Goal: Information Seeking & Learning: Learn about a topic

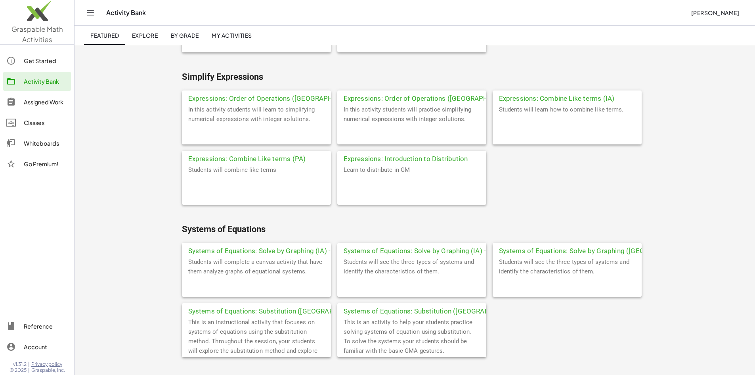
scroll to position [1970, 0]
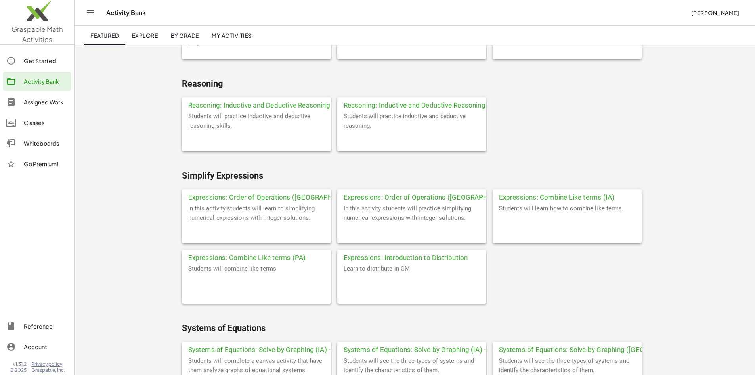
drag, startPoint x: 415, startPoint y: 293, endPoint x: 388, endPoint y: 201, distance: 95.8
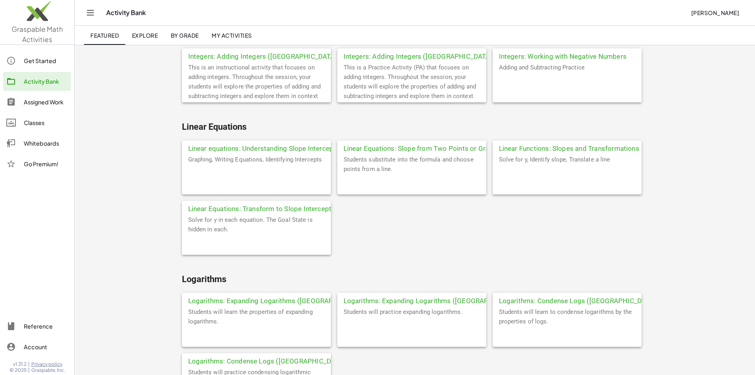
scroll to position [1573, 0]
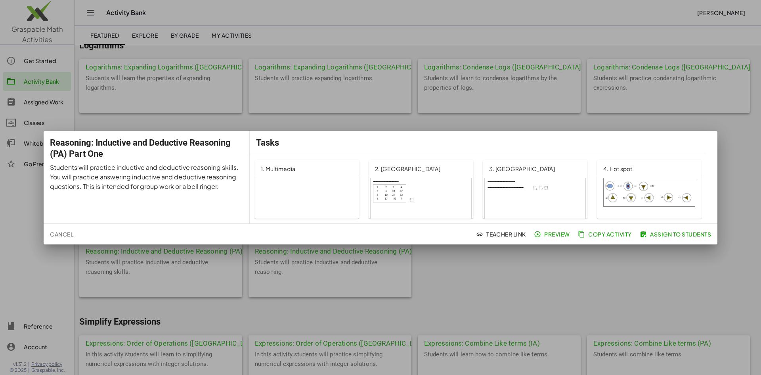
click at [548, 232] on span "Preview" at bounding box center [553, 233] width 34 height 7
click at [462, 264] on div at bounding box center [380, 187] width 761 height 375
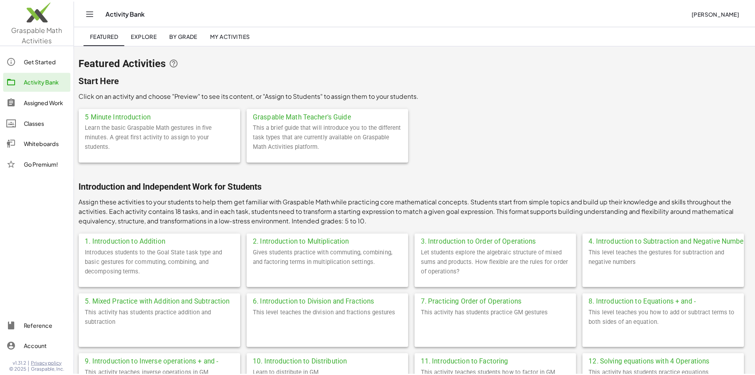
scroll to position [1573, 0]
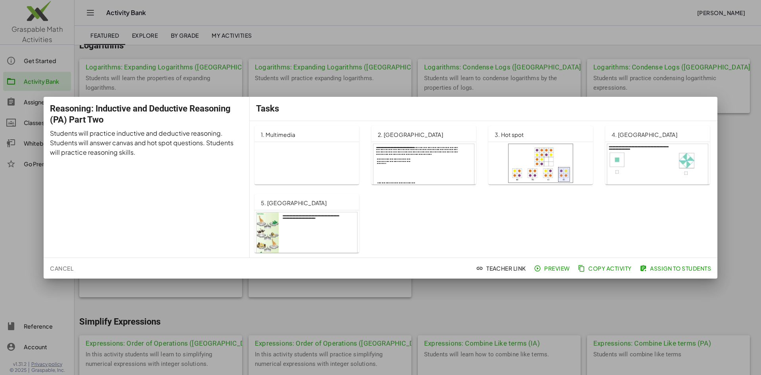
click at [546, 269] on span "Preview" at bounding box center [553, 267] width 34 height 7
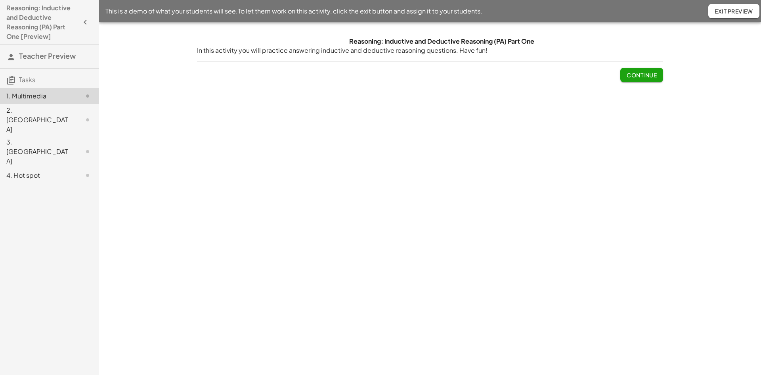
click at [631, 73] on span "Continue" at bounding box center [642, 74] width 30 height 7
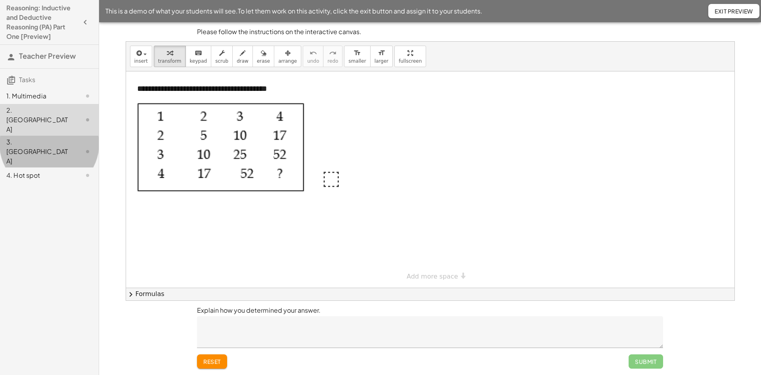
click at [61, 137] on div "3. Canvas" at bounding box center [38, 151] width 64 height 29
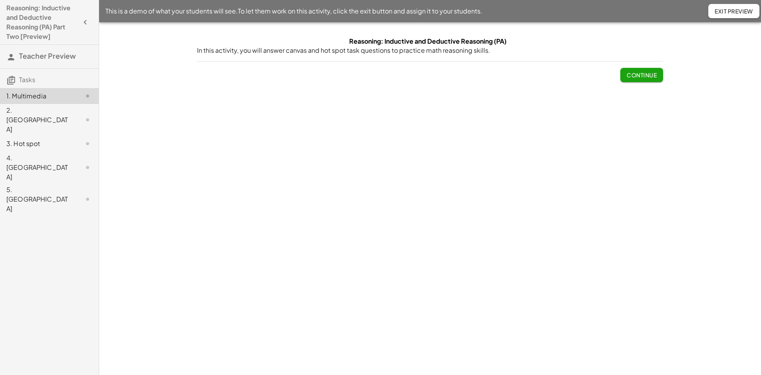
click at [639, 78] on span "Continue" at bounding box center [642, 74] width 30 height 7
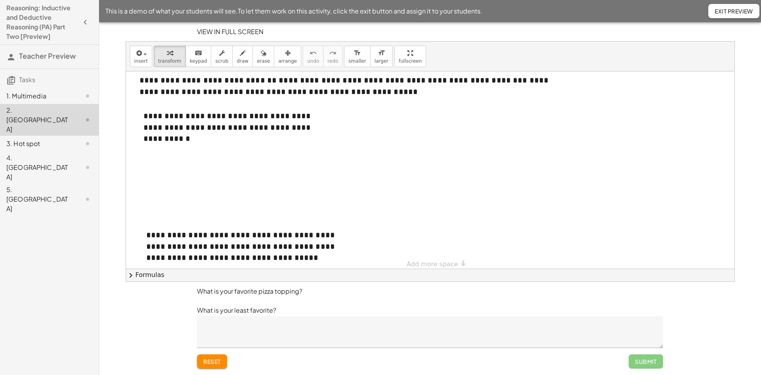
scroll to position [37, 0]
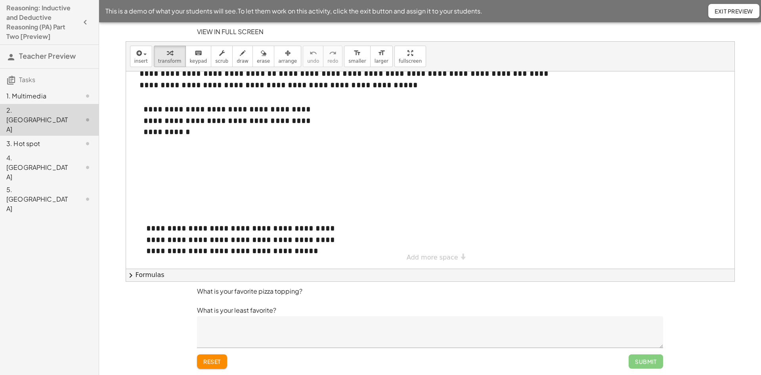
click at [626, 346] on textarea at bounding box center [430, 332] width 466 height 32
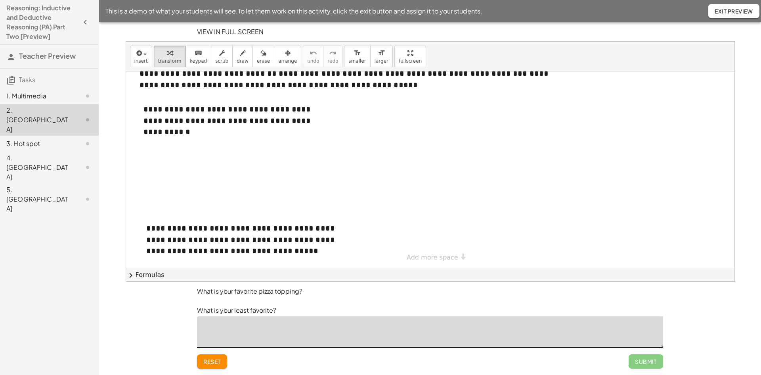
type textarea "*"
click at [638, 358] on span "Submit" at bounding box center [646, 361] width 22 height 7
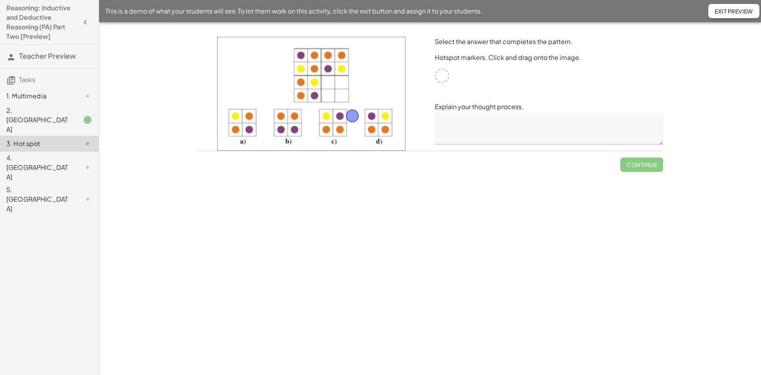
drag, startPoint x: 442, startPoint y: 77, endPoint x: 336, endPoint y: 125, distance: 116.4
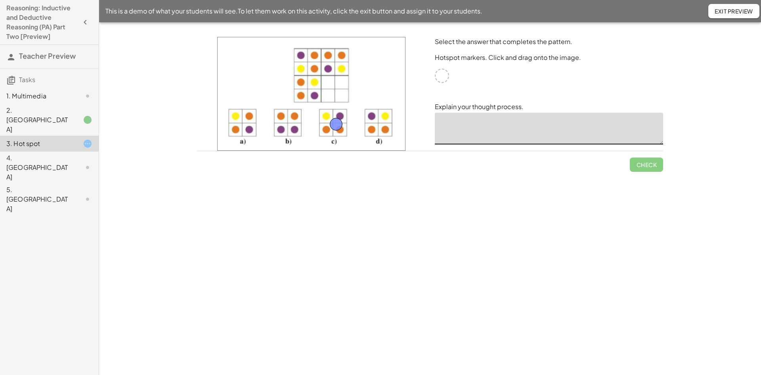
click at [575, 132] on textarea at bounding box center [549, 129] width 228 height 32
type textarea "*"
click at [653, 164] on span "Check" at bounding box center [646, 164] width 21 height 7
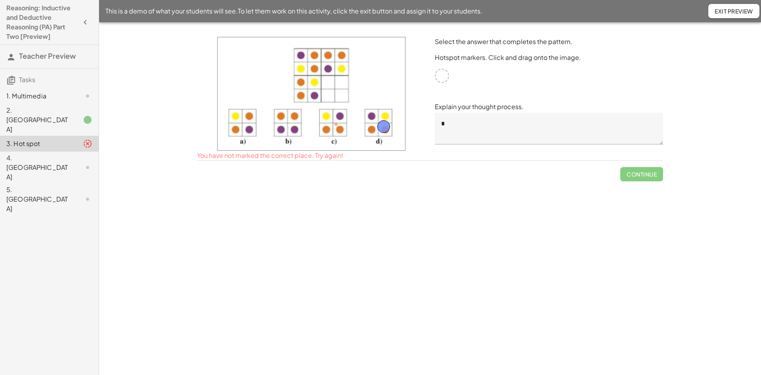
drag, startPoint x: 337, startPoint y: 125, endPoint x: 384, endPoint y: 128, distance: 47.6
click at [652, 158] on button "Check" at bounding box center [646, 164] width 33 height 14
click at [644, 165] on span "Continue" at bounding box center [642, 164] width 30 height 7
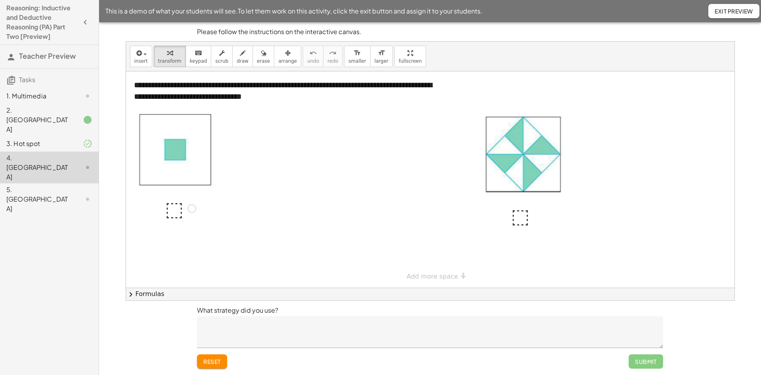
click at [172, 209] on div at bounding box center [180, 208] width 39 height 26
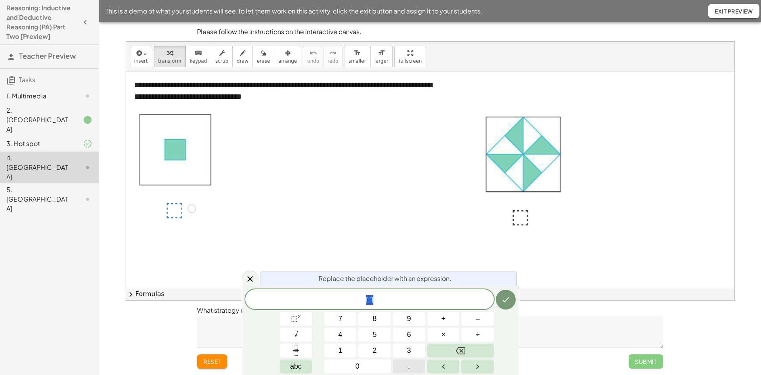
click at [409, 364] on span "." at bounding box center [409, 366] width 2 height 11
click at [377, 349] on button "2" at bounding box center [374, 350] width 33 height 14
click at [377, 339] on span "5" at bounding box center [375, 334] width 4 height 11
click at [509, 300] on icon "Done" at bounding box center [506, 300] width 10 height 10
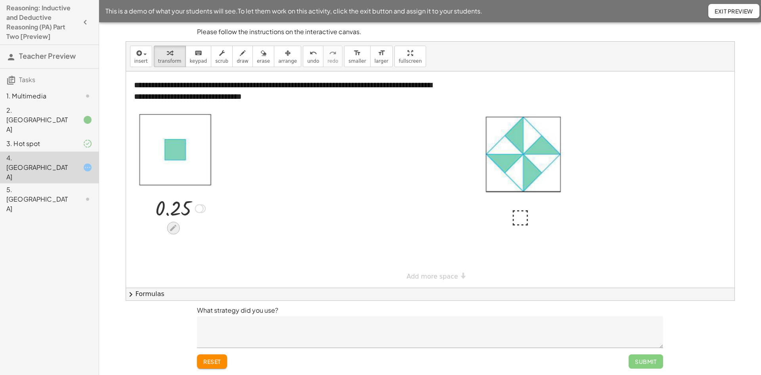
click at [176, 218] on div at bounding box center [180, 208] width 58 height 26
click at [175, 226] on icon at bounding box center [173, 228] width 6 height 6
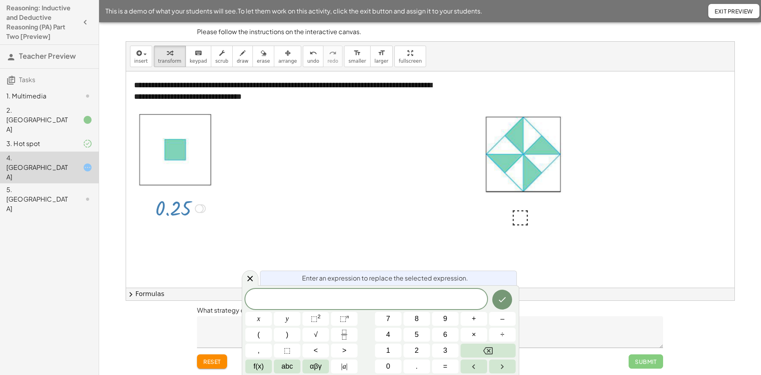
drag, startPoint x: 182, startPoint y: 151, endPoint x: 172, endPoint y: 161, distance: 14.0
click at [172, 160] on div at bounding box center [176, 150] width 77 height 76
click at [500, 297] on icon "Done" at bounding box center [503, 300] width 10 height 10
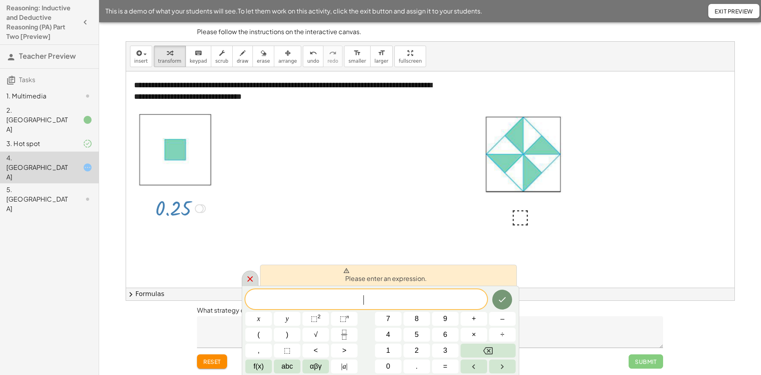
click at [250, 278] on icon at bounding box center [250, 279] width 6 height 6
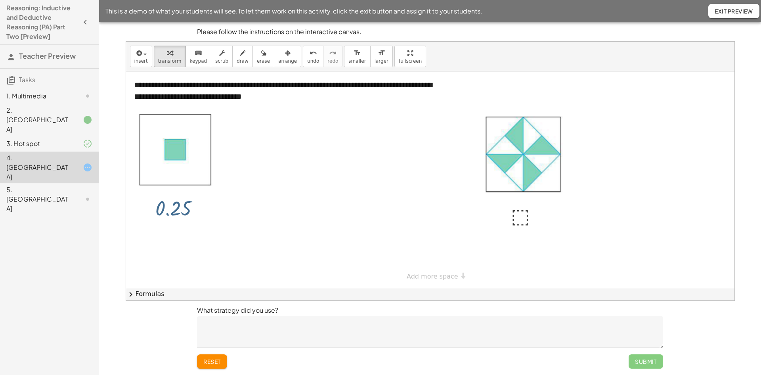
click at [178, 140] on div at bounding box center [176, 150] width 77 height 76
drag, startPoint x: 176, startPoint y: 149, endPoint x: 151, endPoint y: 172, distance: 33.7
click at [151, 172] on div at bounding box center [176, 150] width 77 height 76
click at [180, 200] on div at bounding box center [180, 208] width 58 height 26
click at [177, 224] on icon at bounding box center [173, 228] width 8 height 8
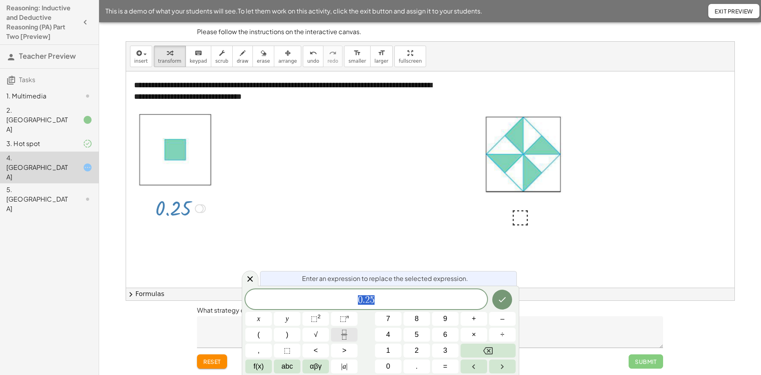
click at [346, 332] on icon "Fraction" at bounding box center [344, 332] width 4 height 4
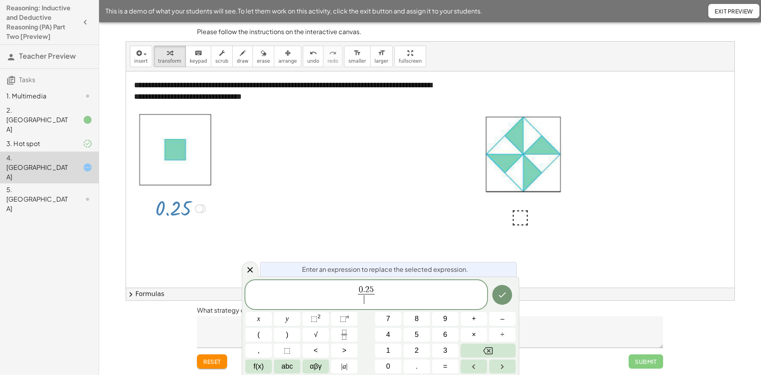
click at [374, 289] on span "0 . 2 5" at bounding box center [366, 290] width 17 height 9
click at [368, 298] on span at bounding box center [366, 299] width 6 height 11
click at [439, 314] on button "9" at bounding box center [445, 319] width 27 height 14
click at [497, 290] on button "Done" at bounding box center [502, 295] width 20 height 20
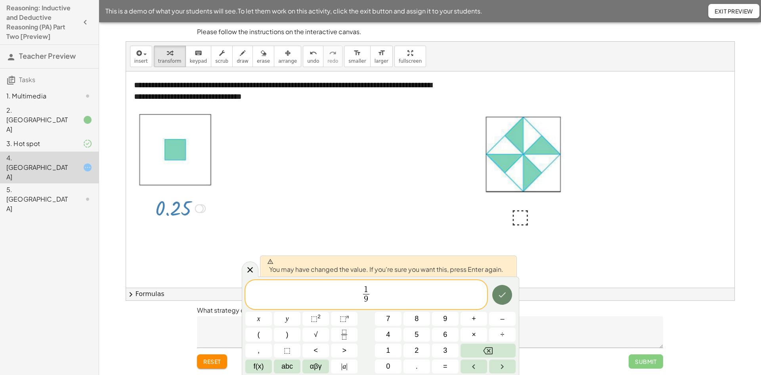
click at [506, 295] on icon "Done" at bounding box center [503, 295] width 10 height 10
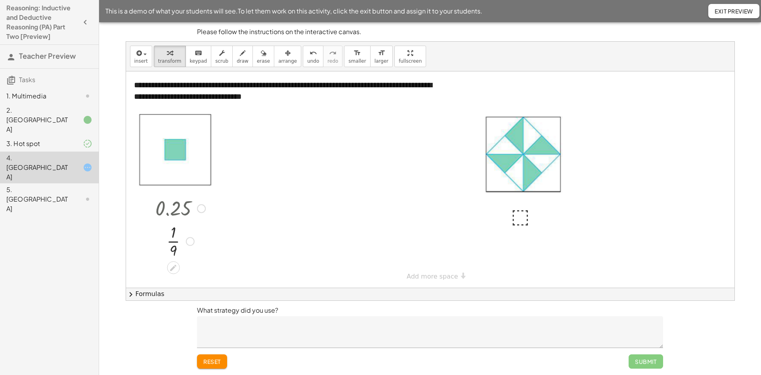
click at [200, 209] on div at bounding box center [201, 208] width 9 height 9
click at [270, 264] on div at bounding box center [430, 179] width 609 height 216
click at [574, 347] on textarea at bounding box center [430, 332] width 466 height 32
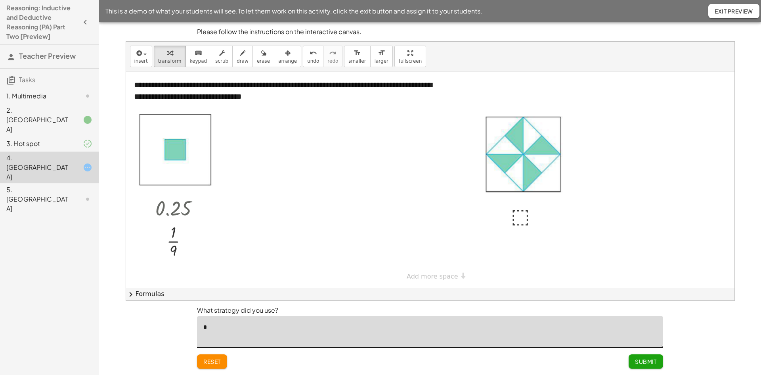
type textarea "*"
click at [641, 364] on span "Submit" at bounding box center [646, 361] width 22 height 7
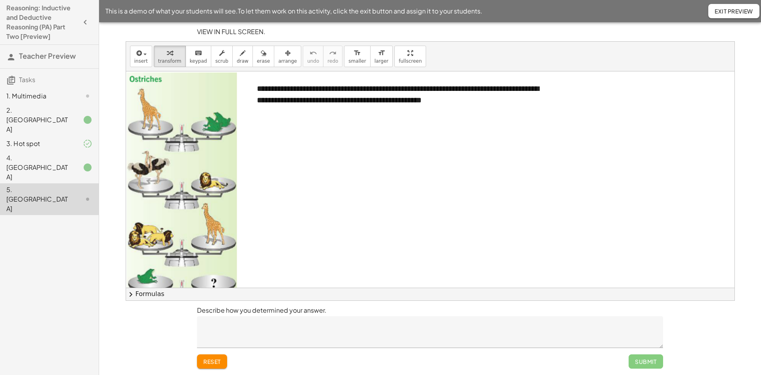
scroll to position [28, 0]
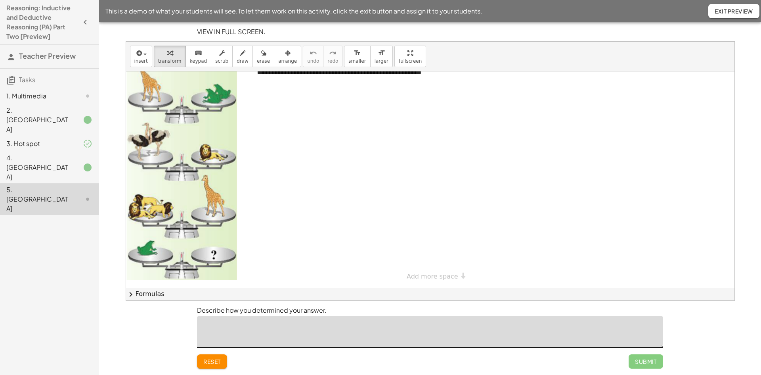
click at [423, 333] on textarea at bounding box center [430, 332] width 466 height 32
type textarea "*"
click at [636, 360] on span "Submit" at bounding box center [646, 361] width 22 height 7
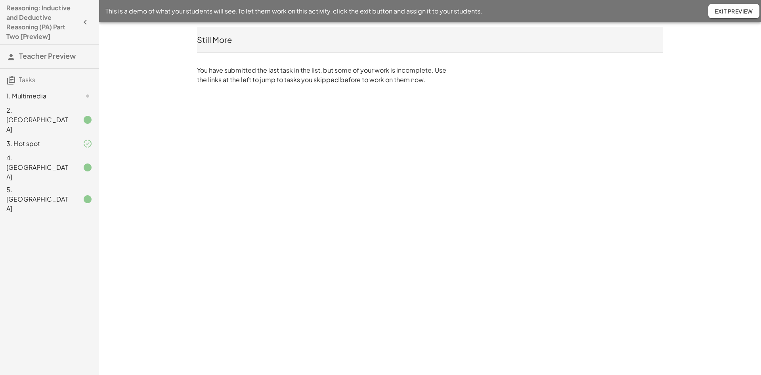
click at [310, 139] on div "Reasoning: Inductive and Deductive Reasoning (PA) Part Two [Preview] Teacher Pr…" at bounding box center [380, 187] width 761 height 375
click at [232, 38] on div "Still More" at bounding box center [430, 39] width 466 height 11
drag, startPoint x: 173, startPoint y: 42, endPoint x: 188, endPoint y: 51, distance: 17.1
click at [173, 42] on main "Reasoning: Inductive and Deductive Reasoning (PA) Part Two [Preview] Teacher Pr…" at bounding box center [380, 44] width 761 height 89
drag, startPoint x: 278, startPoint y: 111, endPoint x: 258, endPoint y: 109, distance: 19.9
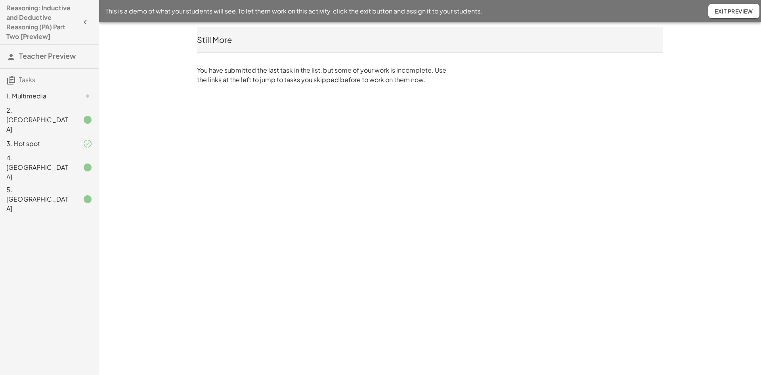
click at [278, 111] on div "Reasoning: Inductive and Deductive Reasoning (PA) Part Two [Preview] Teacher Pr…" at bounding box center [380, 187] width 761 height 375
drag, startPoint x: 56, startPoint y: 132, endPoint x: 89, endPoint y: 143, distance: 35.0
click at [56, 139] on div "3. Hot spot" at bounding box center [38, 144] width 64 height 10
click at [65, 153] on div "4. Canvas" at bounding box center [38, 167] width 64 height 29
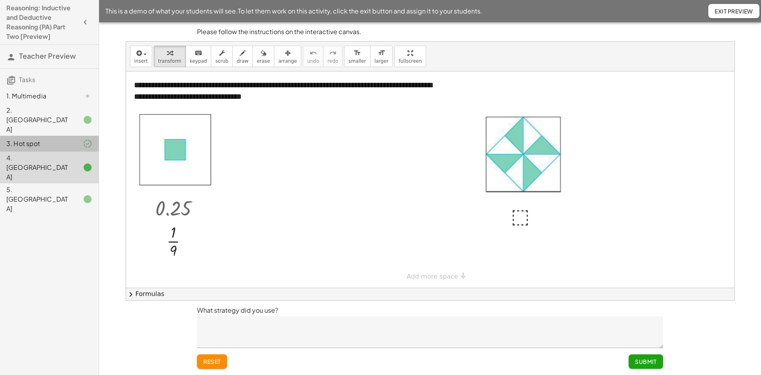
click at [89, 163] on icon at bounding box center [88, 168] width 10 height 10
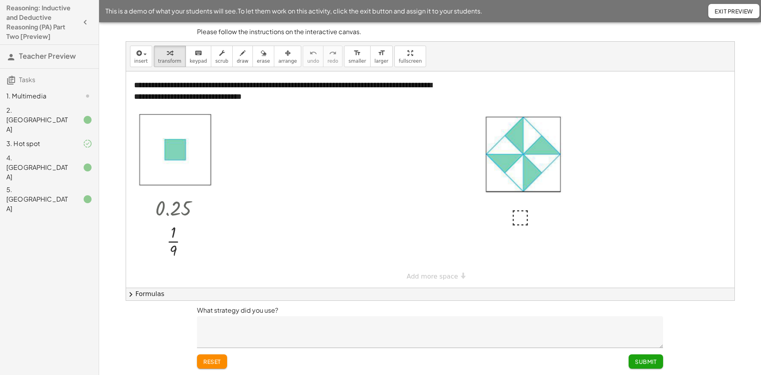
click at [84, 194] on icon at bounding box center [88, 199] width 10 height 10
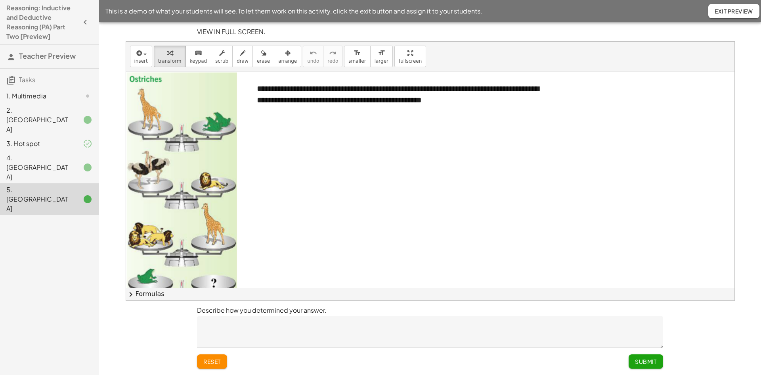
click at [342, 152] on div at bounding box center [430, 193] width 609 height 244
drag, startPoint x: 201, startPoint y: 177, endPoint x: 212, endPoint y: 140, distance: 39.3
click at [212, 140] on div at bounding box center [182, 192] width 113 height 240
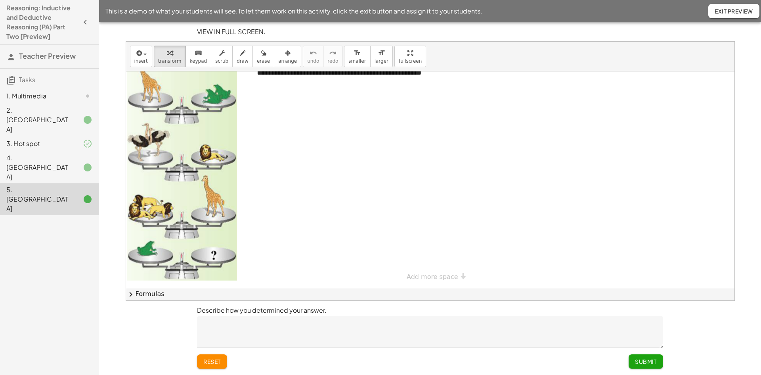
scroll to position [28, 0]
click at [443, 272] on div "**********" at bounding box center [430, 165] width 609 height 244
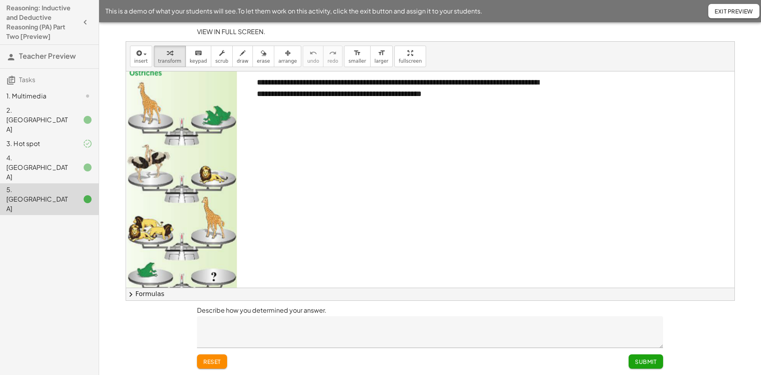
scroll to position [0, 0]
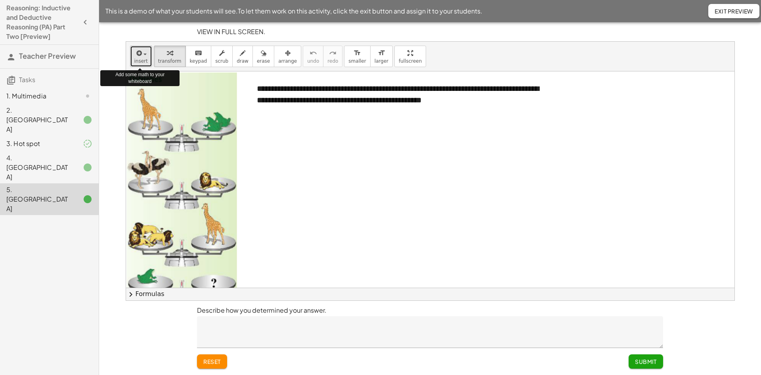
click at [140, 54] on icon "button" at bounding box center [138, 53] width 7 height 10
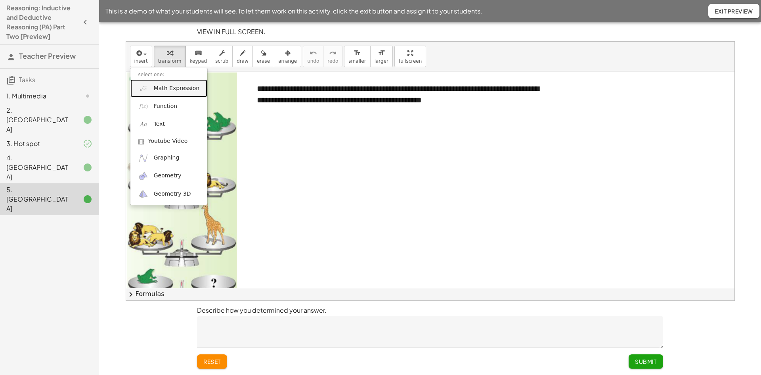
click at [179, 94] on link "Math Expression" at bounding box center [168, 88] width 77 height 18
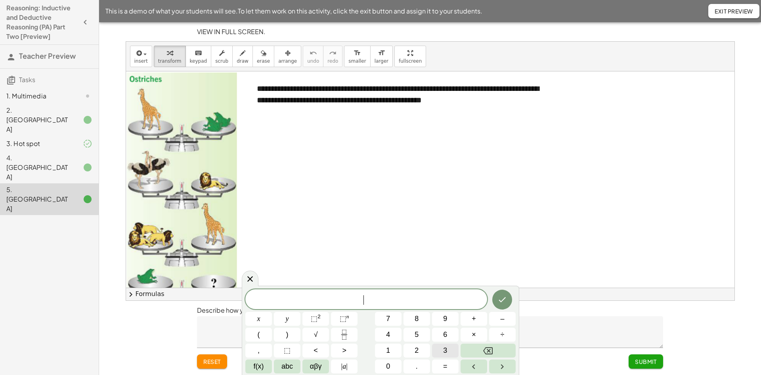
click at [445, 350] on span "3" at bounding box center [445, 350] width 4 height 11
click at [502, 291] on button "Done" at bounding box center [502, 299] width 20 height 20
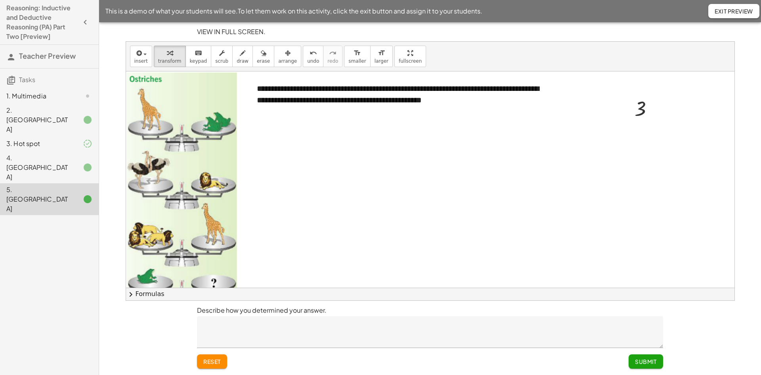
click at [648, 360] on span "Submit" at bounding box center [646, 361] width 22 height 7
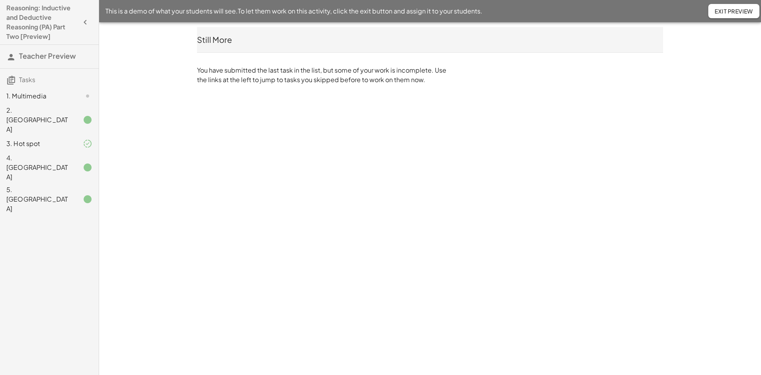
drag, startPoint x: 82, startPoint y: 126, endPoint x: 46, endPoint y: 126, distance: 36.1
click at [82, 139] on div at bounding box center [81, 144] width 22 height 10
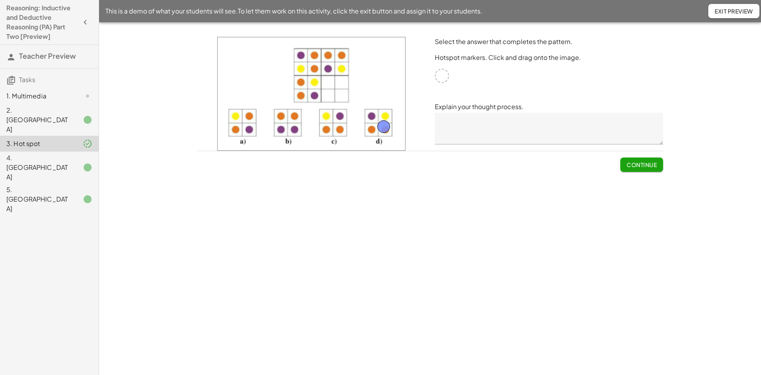
click at [61, 92] on div "1. Multimedia" at bounding box center [38, 96] width 64 height 10
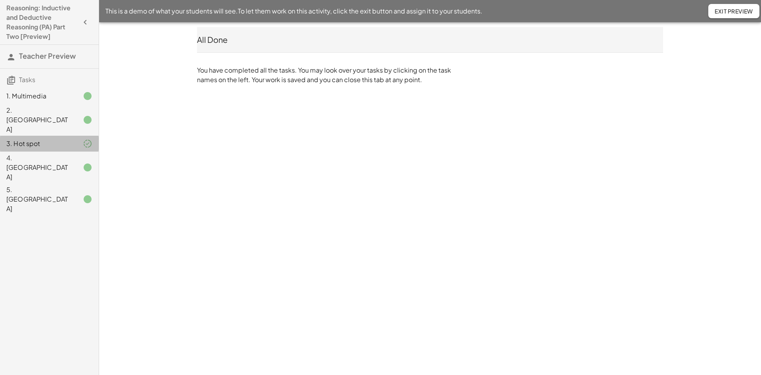
click at [69, 139] on div "3. Hot spot" at bounding box center [38, 144] width 64 height 10
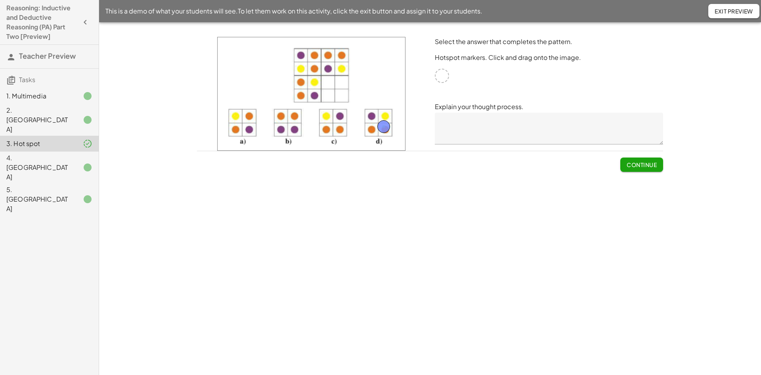
click at [452, 130] on textarea at bounding box center [549, 129] width 228 height 32
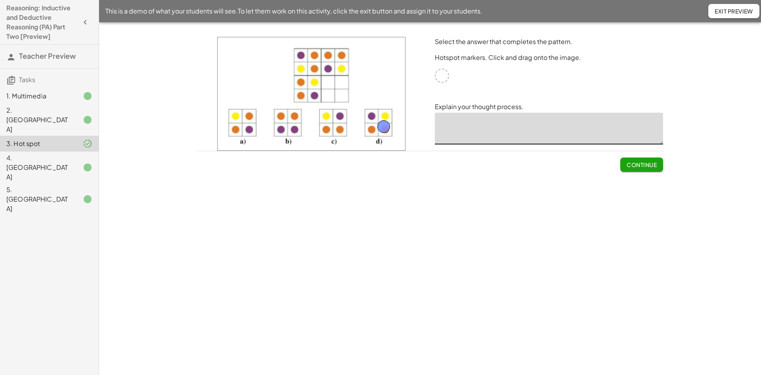
click at [634, 162] on span "Continue" at bounding box center [642, 164] width 30 height 7
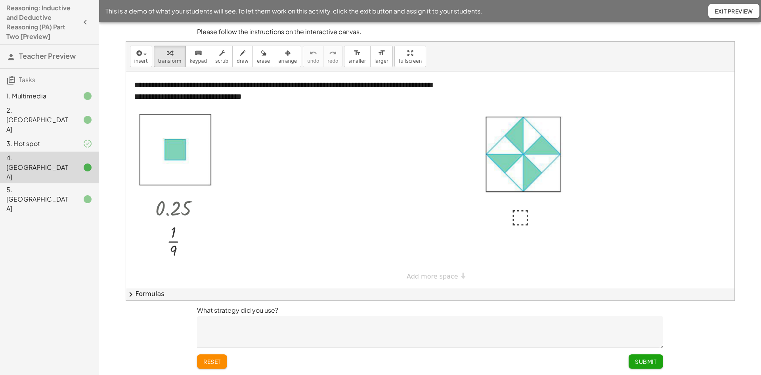
click at [79, 139] on div at bounding box center [81, 144] width 22 height 10
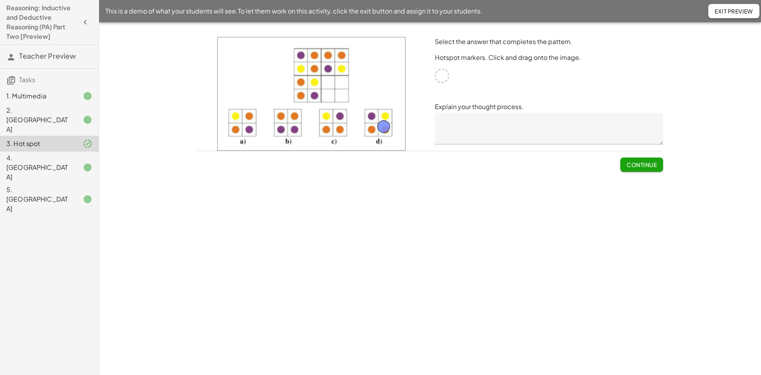
click at [718, 12] on span "Exit Preview" at bounding box center [734, 11] width 38 height 7
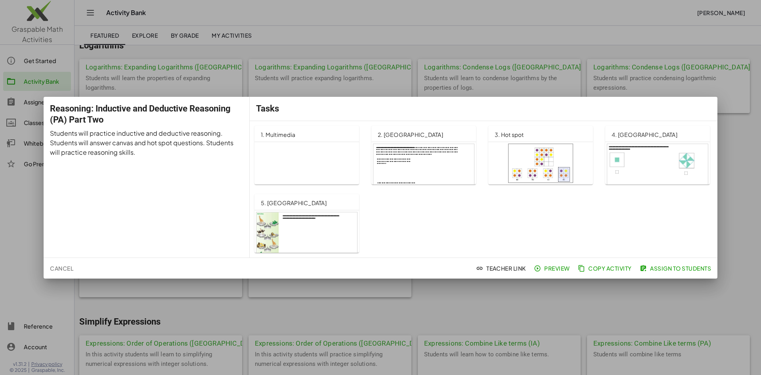
click at [484, 300] on div at bounding box center [380, 187] width 761 height 375
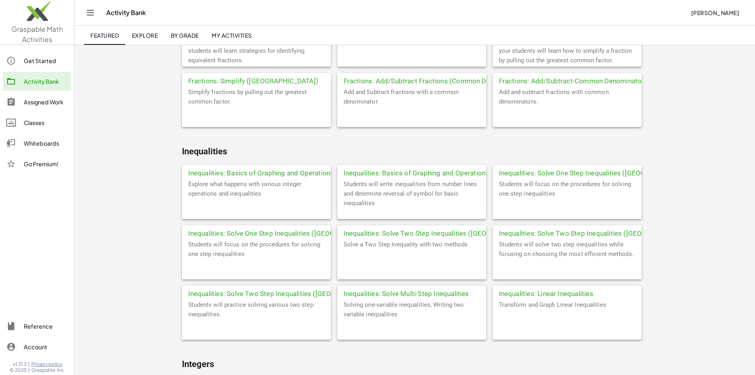
scroll to position [1137, 0]
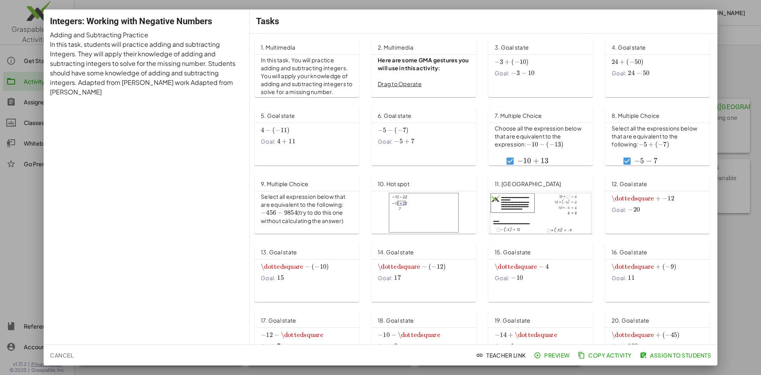
click at [316, 79] on p "In this task, You will practice adding and subtracting integers. You will apply…" at bounding box center [307, 75] width 92 height 39
click at [745, 42] on div at bounding box center [380, 187] width 761 height 375
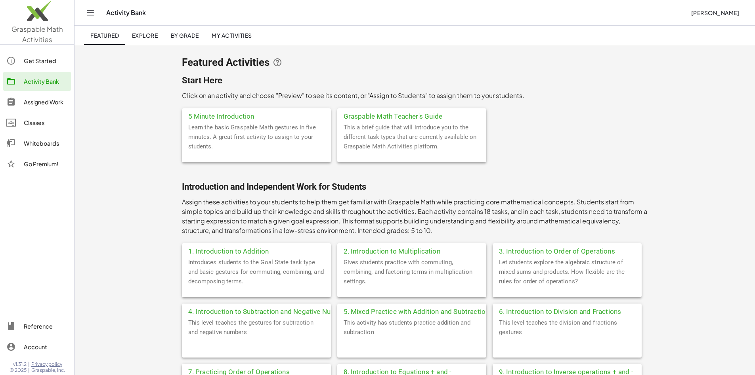
click at [100, 13] on div "Activity Bank Emma Hastings" at bounding box center [415, 12] width 662 height 25
click at [90, 11] on icon "Toggle navigation" at bounding box center [91, 13] width 10 height 10
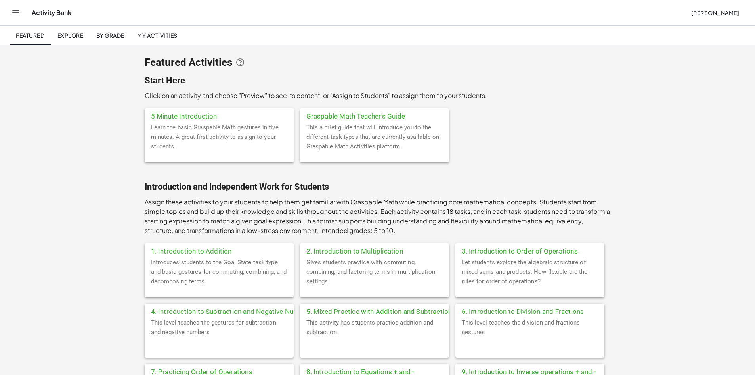
click at [19, 12] on icon "Toggle navigation" at bounding box center [16, 13] width 10 height 10
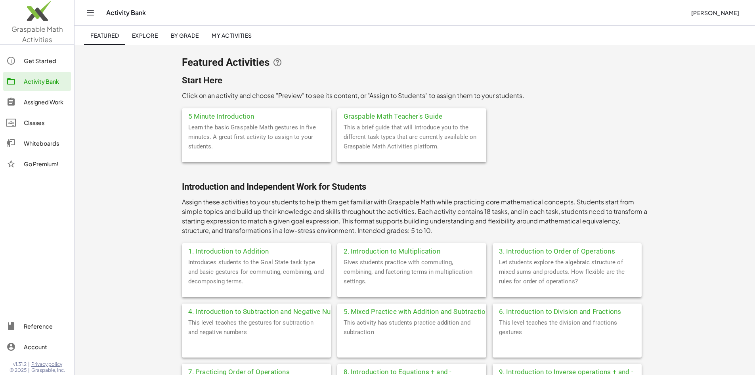
click at [140, 30] on link "Explore" at bounding box center [144, 35] width 39 height 19
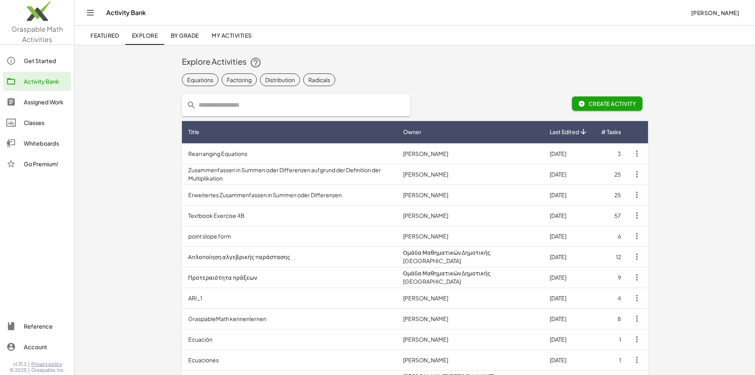
click at [196, 107] on input "text" at bounding box center [300, 105] width 209 height 22
type input "**********"
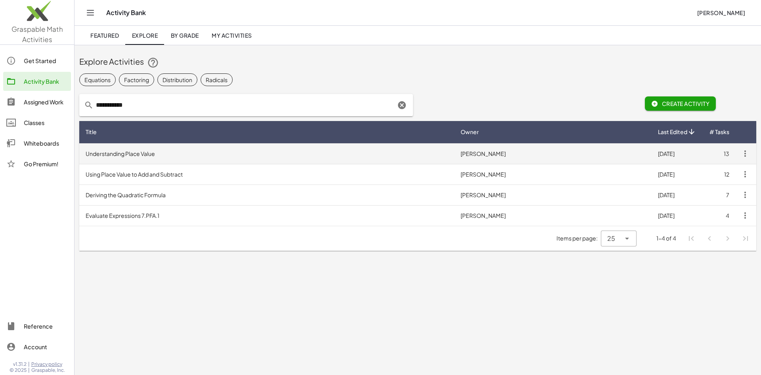
click at [142, 154] on td "Understanding Place Value" at bounding box center [266, 153] width 375 height 21
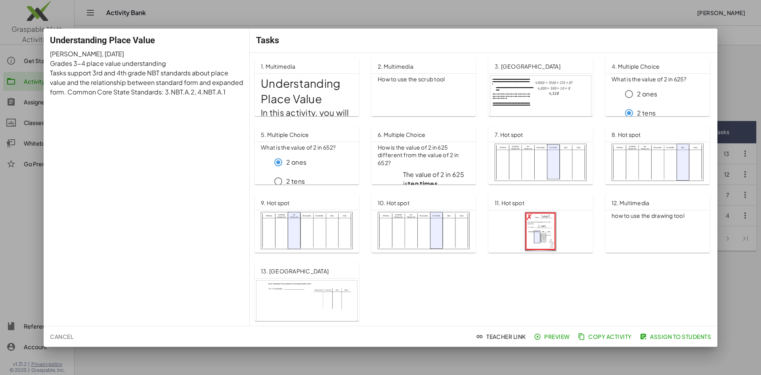
click at [420, 74] on div "How to use the scrub tool" at bounding box center [424, 107] width 105 height 66
click at [724, 83] on div at bounding box center [380, 187] width 761 height 375
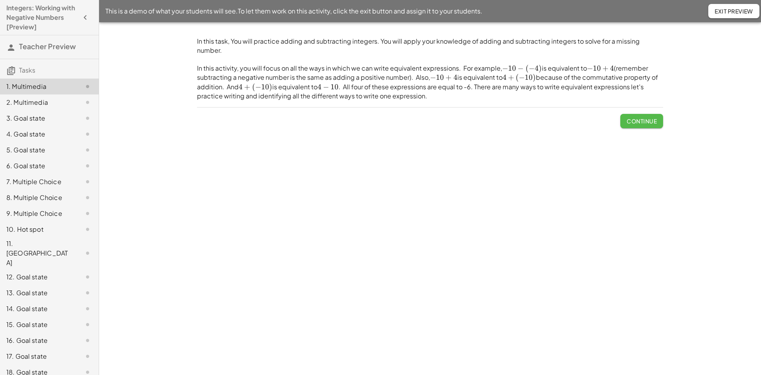
click at [639, 117] on span "Continue" at bounding box center [642, 120] width 30 height 7
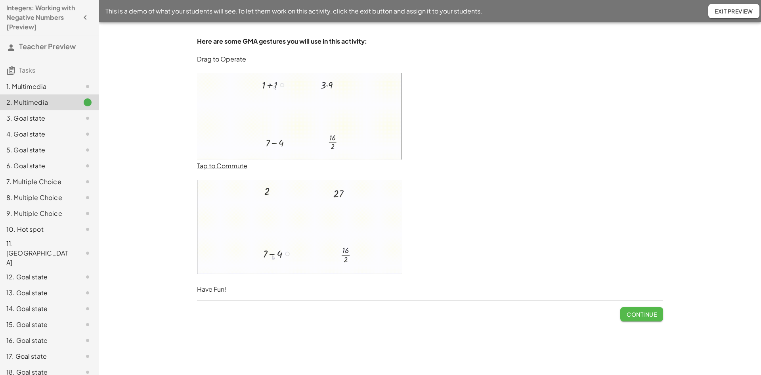
click at [647, 312] on span "Continue" at bounding box center [642, 313] width 30 height 7
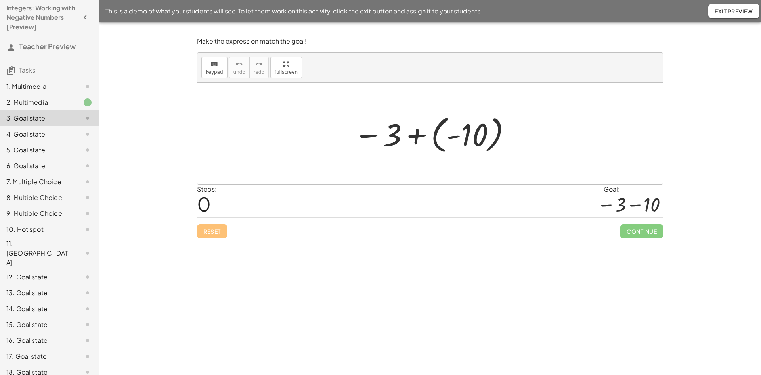
click at [433, 140] on div at bounding box center [433, 133] width 167 height 44
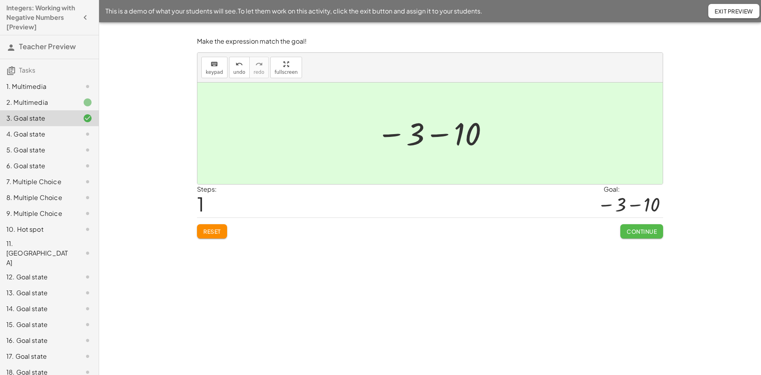
click at [632, 233] on span "Continue" at bounding box center [642, 231] width 30 height 7
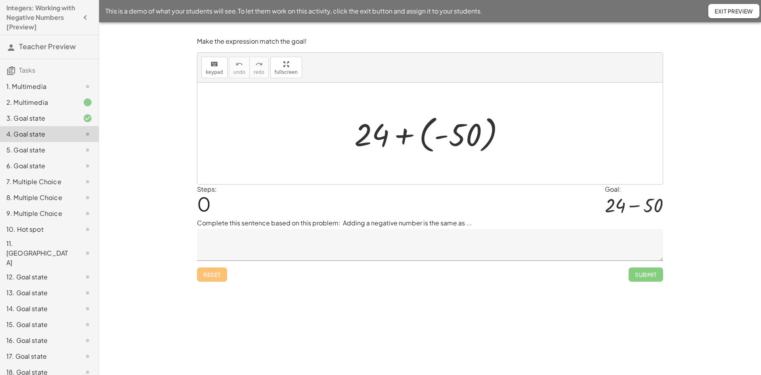
click at [422, 138] on div at bounding box center [433, 133] width 165 height 44
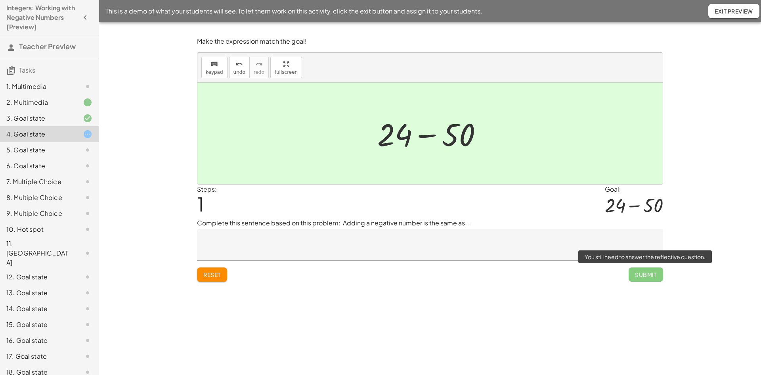
click at [648, 278] on span "Submit" at bounding box center [646, 274] width 34 height 14
click at [657, 275] on span "Submit" at bounding box center [646, 274] width 34 height 14
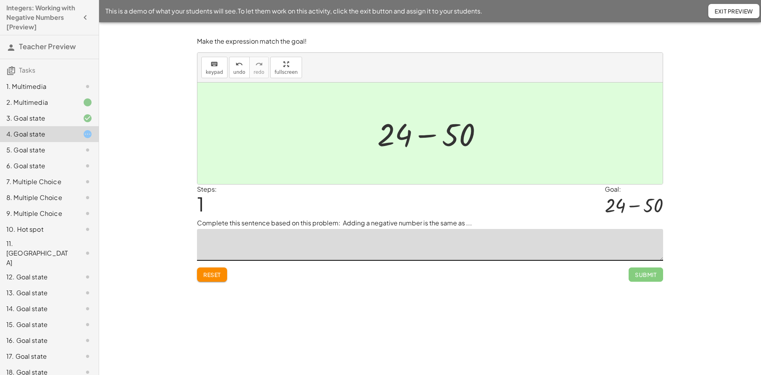
click at [569, 234] on textarea at bounding box center [430, 245] width 466 height 32
type textarea "*"
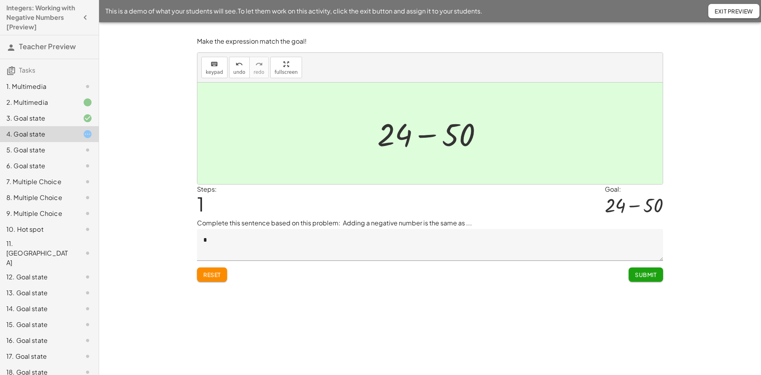
click at [637, 267] on div "Submit" at bounding box center [646, 271] width 34 height 21
click at [643, 274] on span "Submit" at bounding box center [646, 274] width 22 height 7
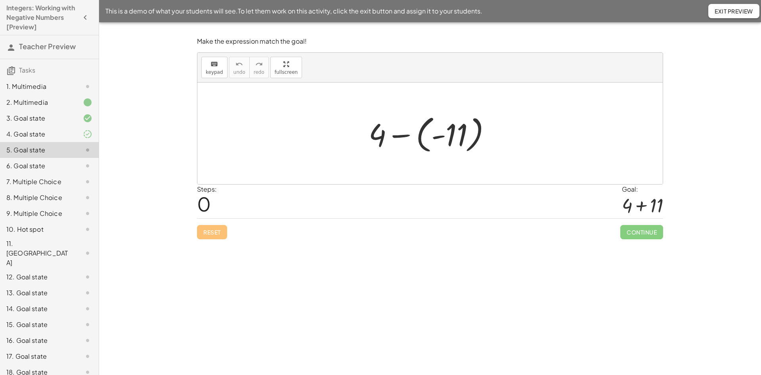
click at [419, 140] on div at bounding box center [433, 133] width 137 height 44
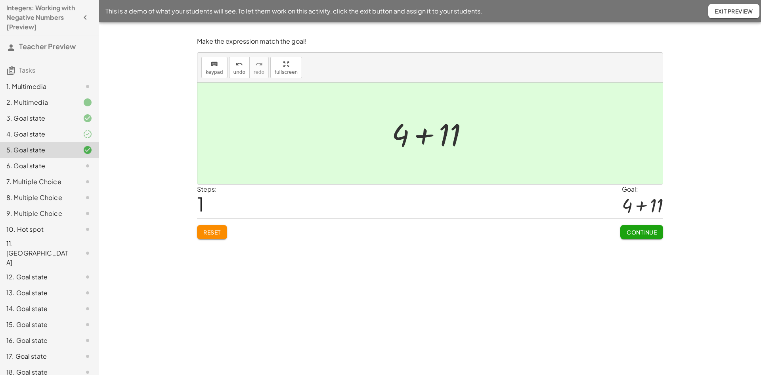
click at [635, 228] on button "Continue" at bounding box center [642, 232] width 43 height 14
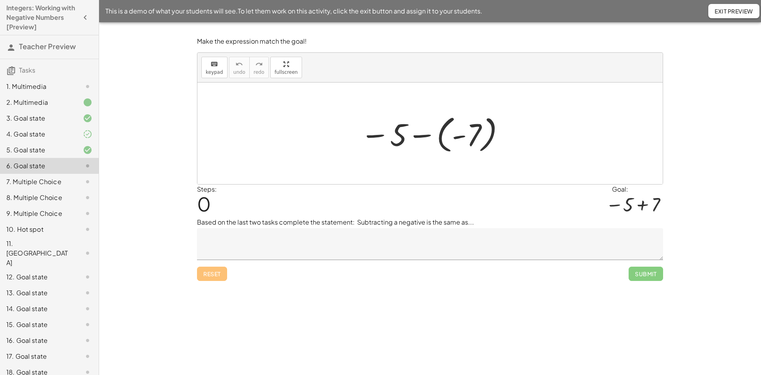
click at [441, 133] on div at bounding box center [432, 133] width 153 height 44
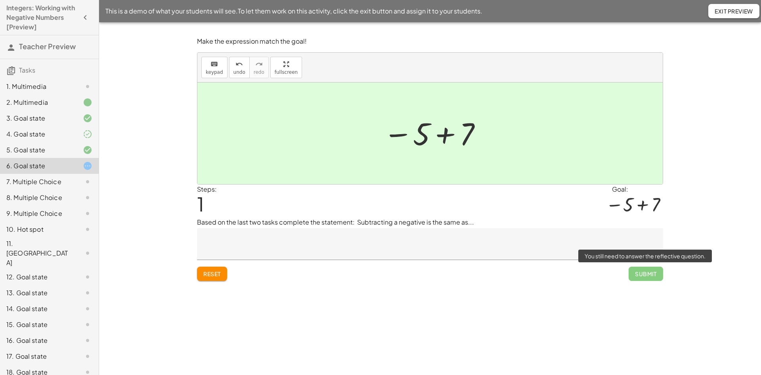
click at [648, 273] on span "Submit" at bounding box center [646, 273] width 34 height 14
click at [521, 234] on textarea at bounding box center [430, 244] width 466 height 32
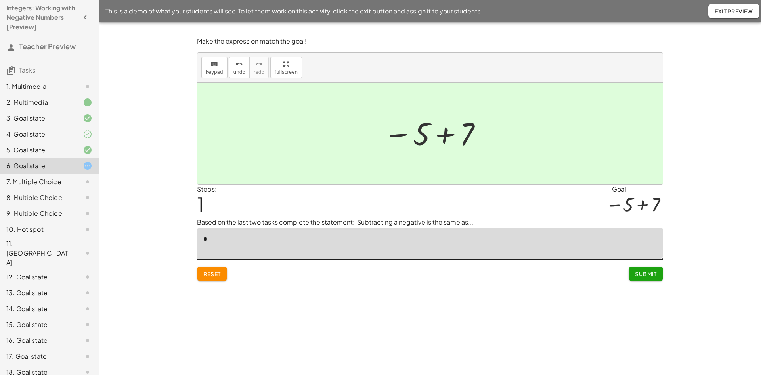
type textarea "*"
click at [655, 278] on button "Submit" at bounding box center [646, 273] width 34 height 14
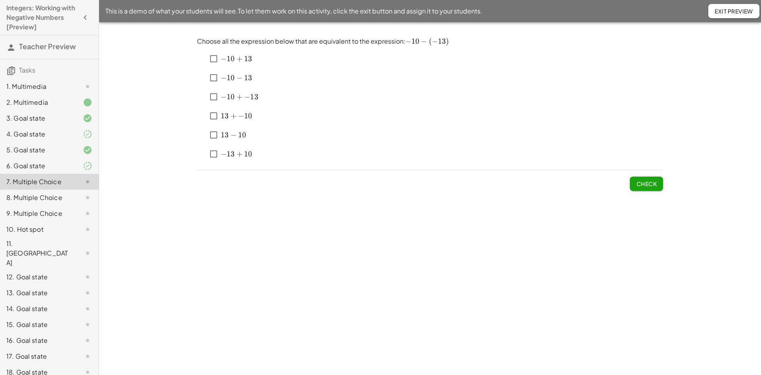
click at [245, 55] on span "1" at bounding box center [246, 58] width 4 height 9
click at [222, 137] on span "1" at bounding box center [223, 134] width 4 height 9
click at [652, 184] on span "Check" at bounding box center [646, 183] width 21 height 7
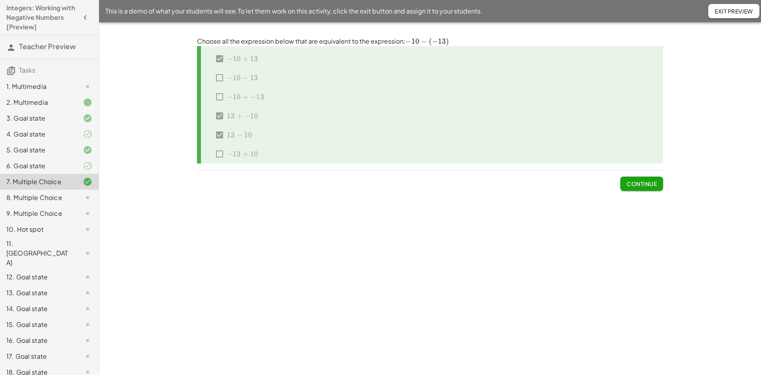
click at [651, 184] on span "Continue" at bounding box center [642, 183] width 30 height 7
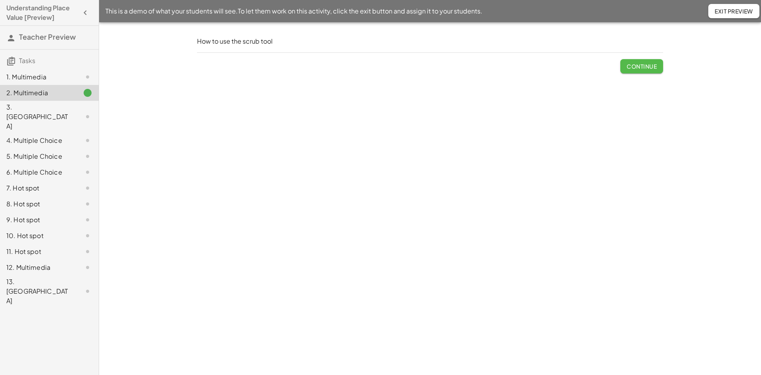
click at [650, 65] on span "Continue" at bounding box center [642, 66] width 30 height 7
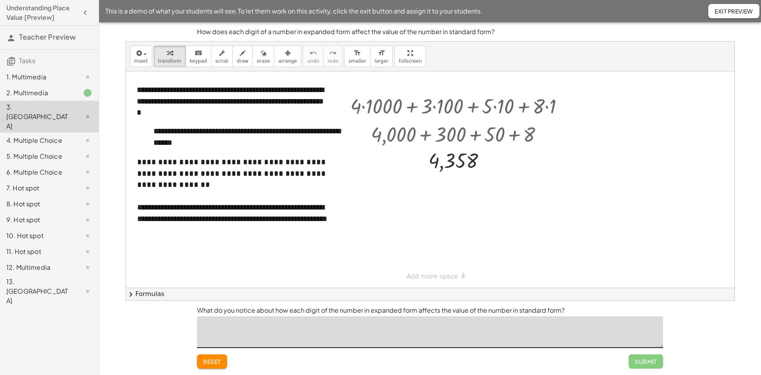
click at [615, 336] on textarea at bounding box center [430, 332] width 466 height 32
type textarea "*"
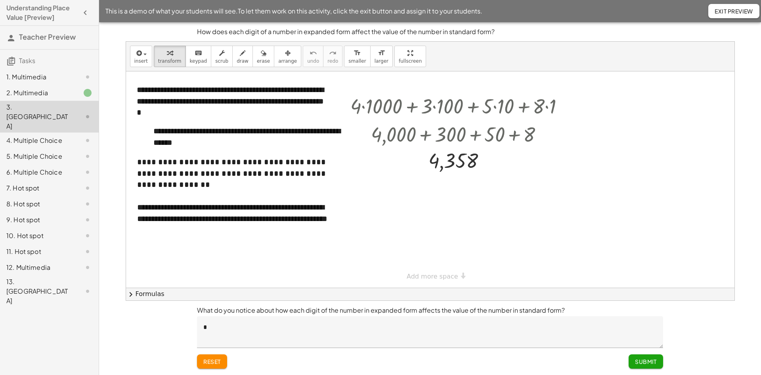
click at [643, 357] on button "Submit" at bounding box center [646, 361] width 34 height 14
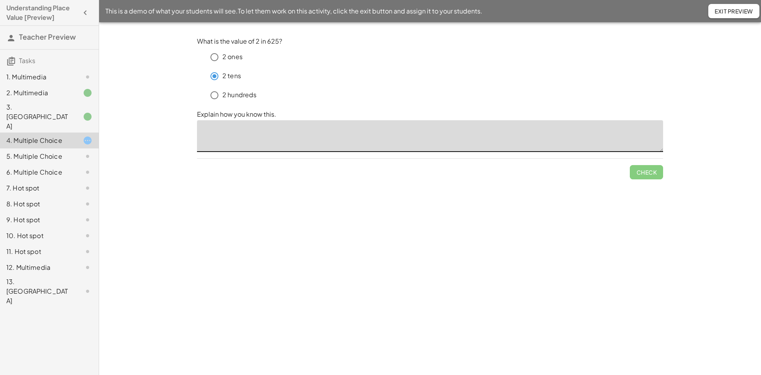
click at [479, 141] on textarea at bounding box center [430, 136] width 466 height 32
type textarea "*"
click at [651, 180] on div "What is the value of 2 in 625? 2 ones 2 tens 2 hundreds Explain how you know th…" at bounding box center [430, 108] width 476 height 152
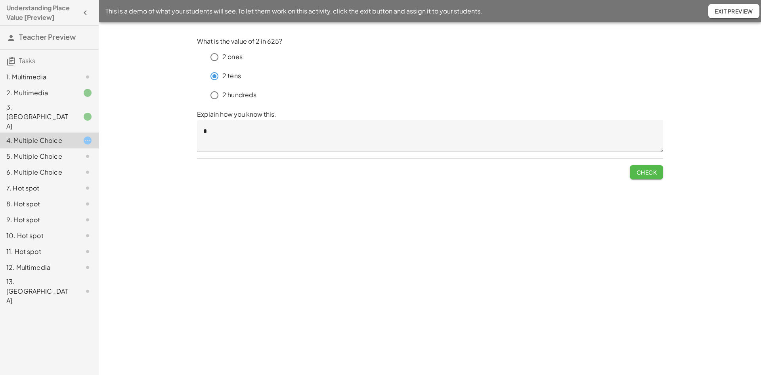
click at [650, 175] on span "Check" at bounding box center [646, 172] width 21 height 7
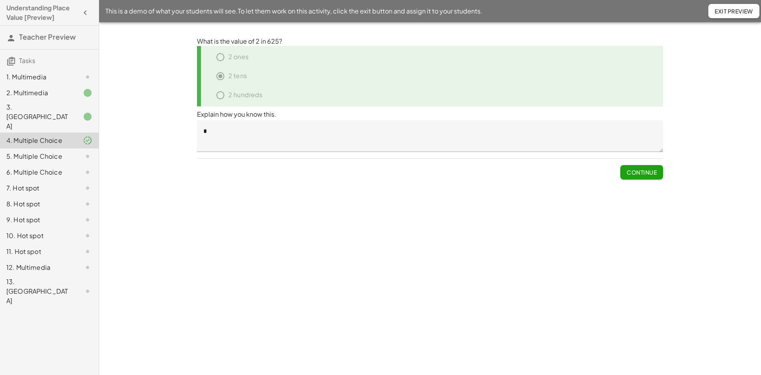
click at [649, 174] on span "Continue" at bounding box center [642, 172] width 30 height 7
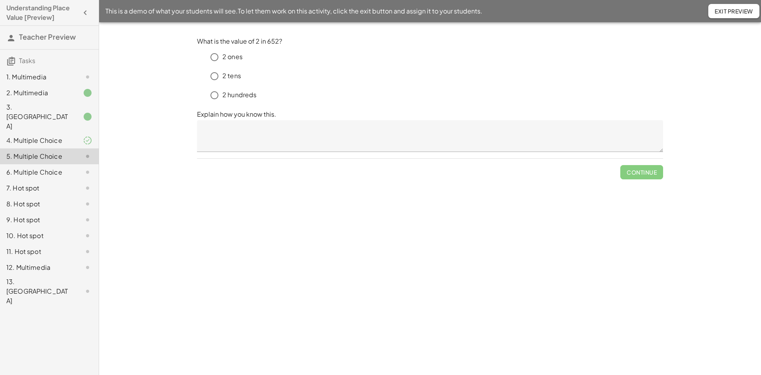
click at [235, 55] on p "2 ones" at bounding box center [232, 56] width 20 height 9
drag, startPoint x: 266, startPoint y: 113, endPoint x: 270, endPoint y: 118, distance: 6.3
click at [267, 113] on p "Explain how you know this." at bounding box center [430, 114] width 466 height 10
click at [284, 132] on textarea at bounding box center [430, 136] width 466 height 32
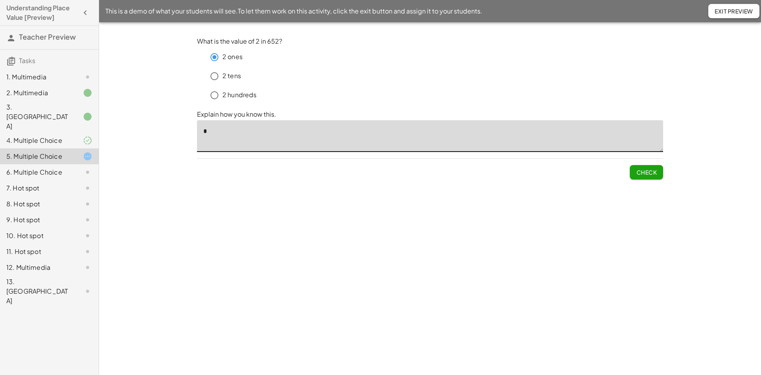
type textarea "*"
click at [649, 172] on span "Check" at bounding box center [646, 172] width 21 height 7
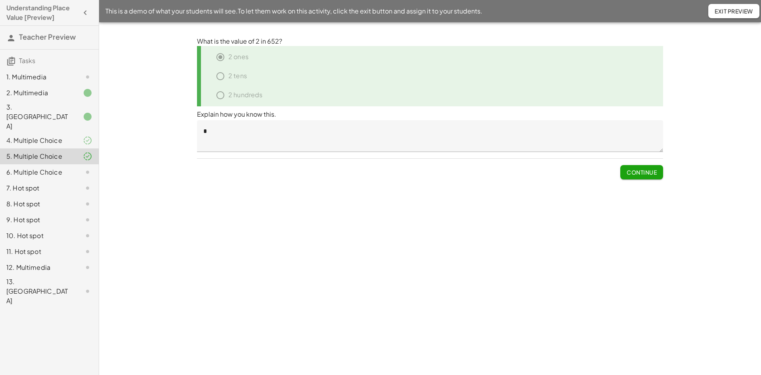
drag, startPoint x: 652, startPoint y: 176, endPoint x: 651, endPoint y: 172, distance: 4.9
click at [651, 176] on button "Continue" at bounding box center [642, 172] width 43 height 14
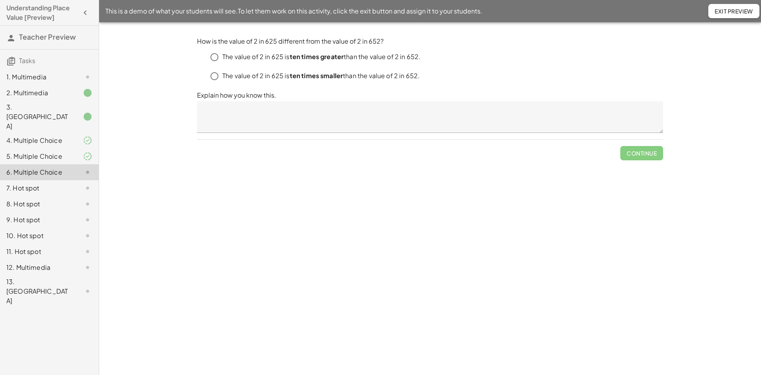
click at [234, 52] on div "The value of 2 in 625 is ten times greater than the value of 2 in 652." at bounding box center [435, 57] width 457 height 16
click at [351, 108] on textarea at bounding box center [430, 117] width 466 height 32
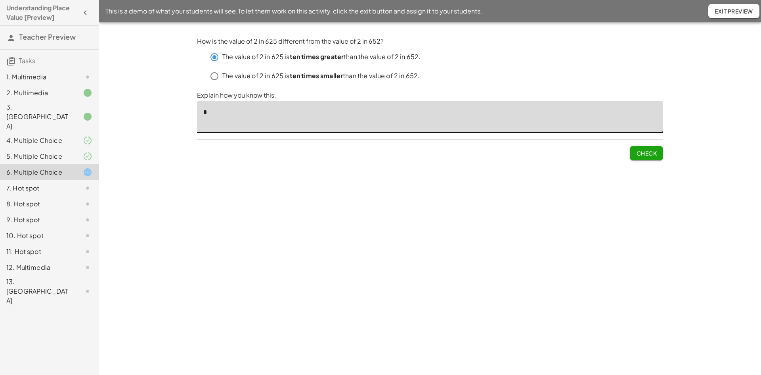
type textarea "*"
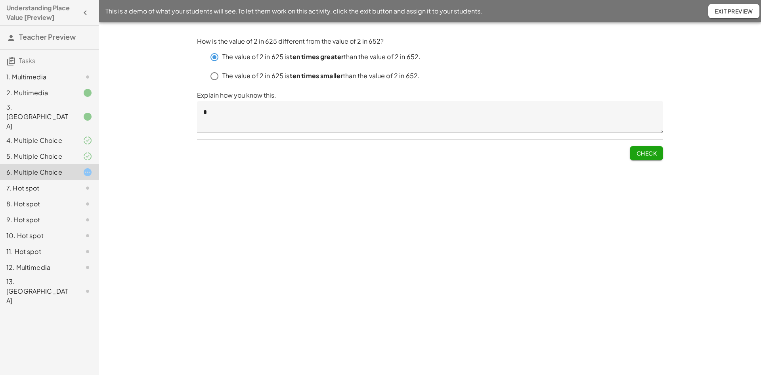
click at [651, 155] on span "Check" at bounding box center [646, 152] width 21 height 7
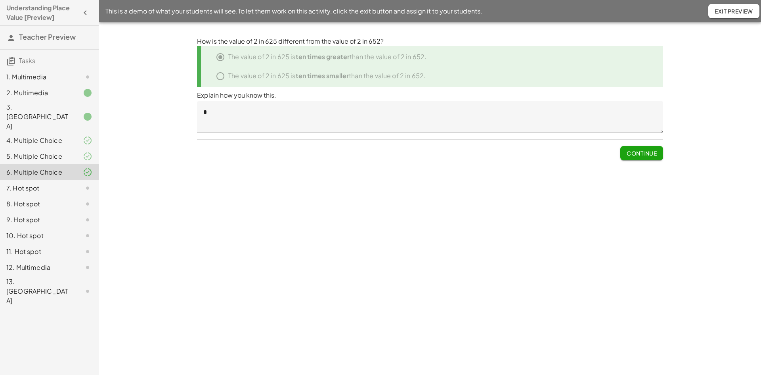
click at [646, 153] on span "Continue" at bounding box center [642, 152] width 30 height 7
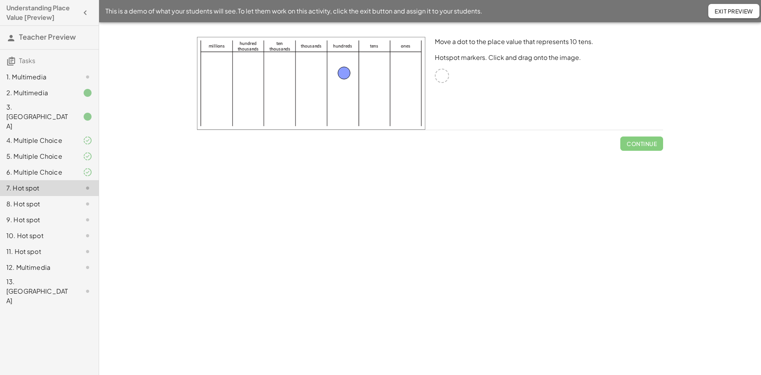
drag, startPoint x: 441, startPoint y: 75, endPoint x: 343, endPoint y: 72, distance: 98.0
click at [636, 145] on span "Check" at bounding box center [646, 143] width 21 height 7
click at [637, 145] on span "Continue" at bounding box center [642, 143] width 30 height 7
drag, startPoint x: 443, startPoint y: 75, endPoint x: 377, endPoint y: 76, distance: 66.2
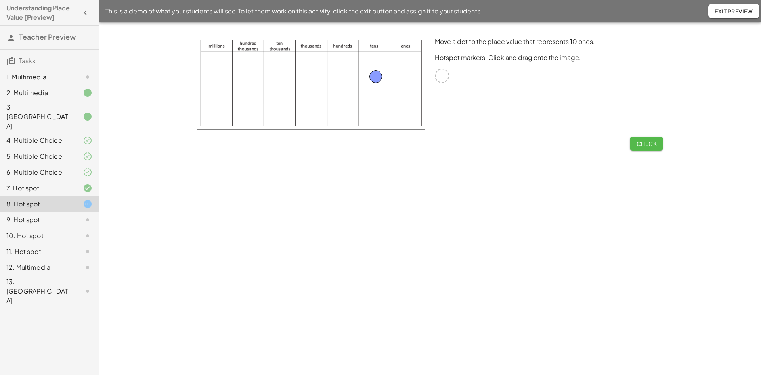
click at [652, 143] on span "Check" at bounding box center [646, 143] width 21 height 7
click at [652, 143] on span "Continue" at bounding box center [642, 143] width 30 height 7
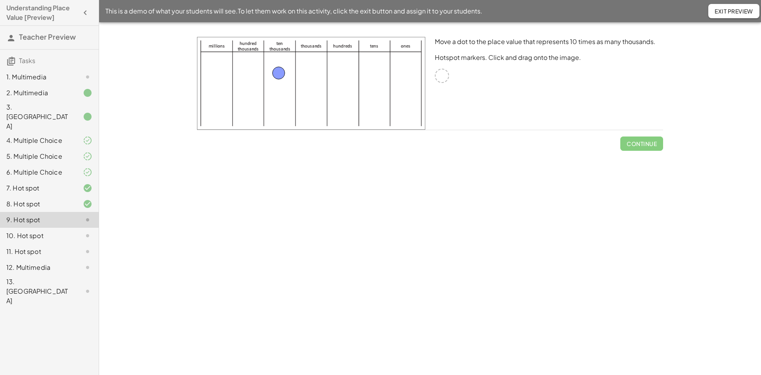
drag, startPoint x: 442, startPoint y: 76, endPoint x: 278, endPoint y: 73, distance: 163.4
click at [652, 149] on button "Check" at bounding box center [646, 143] width 33 height 14
click at [651, 147] on button "Continue" at bounding box center [642, 143] width 43 height 14
drag, startPoint x: 443, startPoint y: 78, endPoint x: 340, endPoint y: 76, distance: 102.7
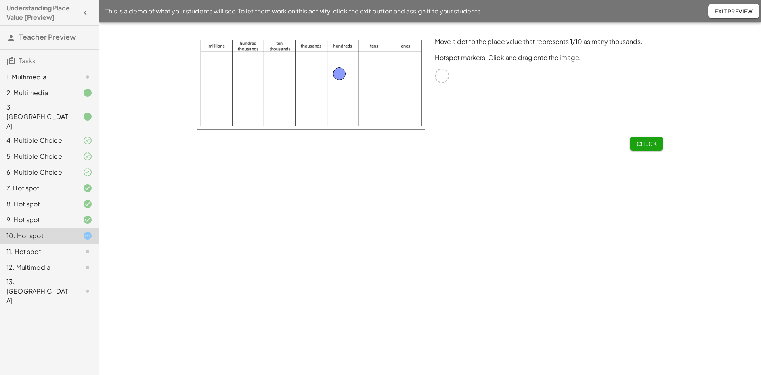
click at [650, 147] on button "Check" at bounding box center [646, 143] width 33 height 14
click at [650, 147] on button "Continue" at bounding box center [642, 143] width 43 height 14
